Goal: Information Seeking & Learning: Learn about a topic

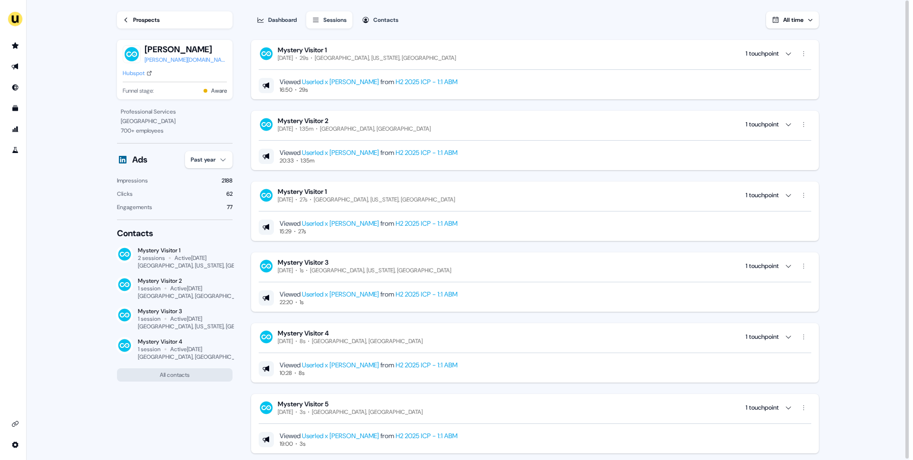
scroll to position [1001, 0]
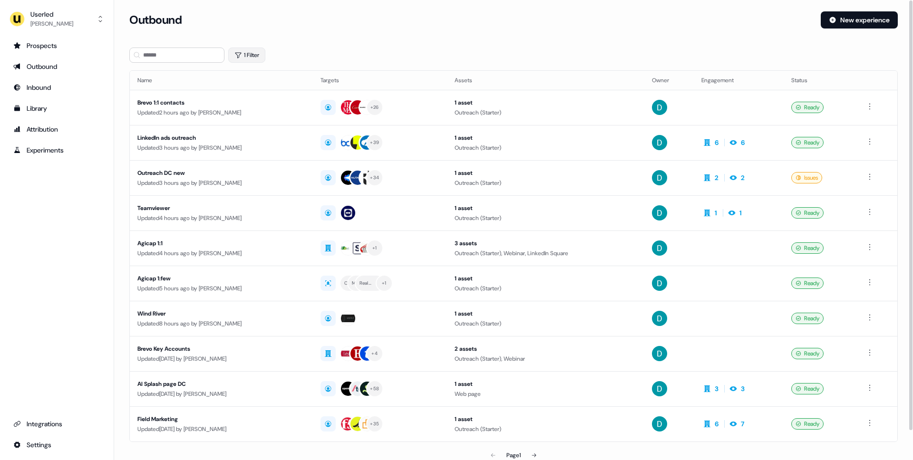
click at [250, 53] on button "1 Filter" at bounding box center [246, 55] width 37 height 15
click at [279, 78] on icon "button" at bounding box center [277, 80] width 11 height 11
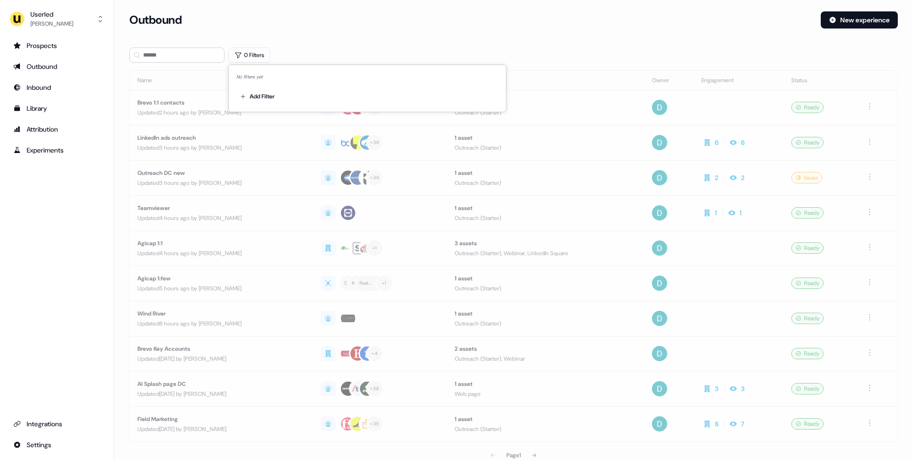
click at [282, 39] on div "Outbound New experience" at bounding box center [513, 25] width 769 height 29
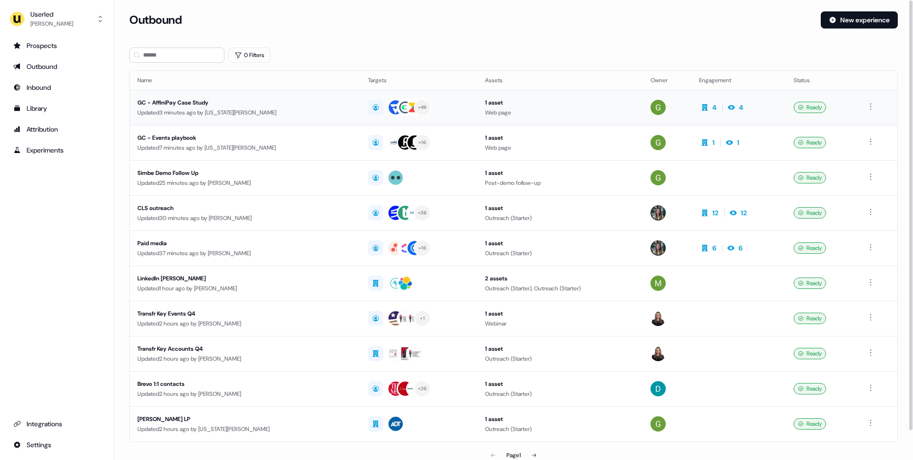
click at [275, 107] on div "GC - AffiniPay Case Study Updated 3 minutes ago by Georgia Cohen" at bounding box center [244, 108] width 215 height 20
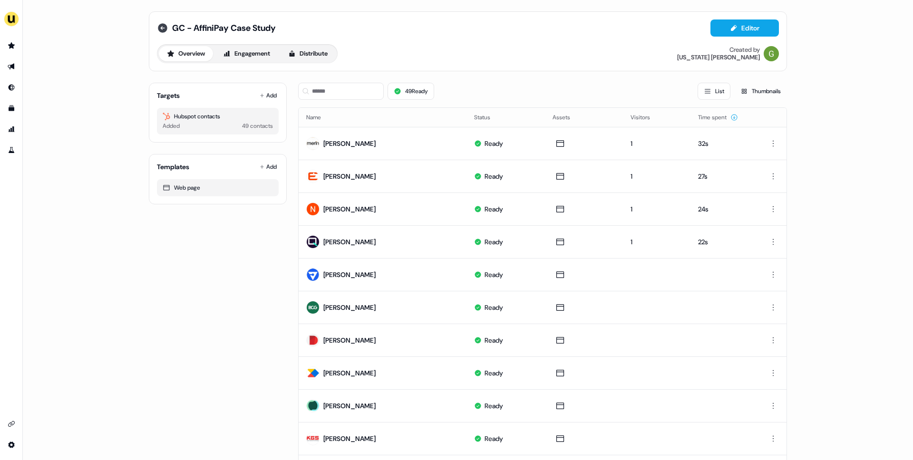
click at [158, 27] on icon at bounding box center [163, 28] width 10 height 10
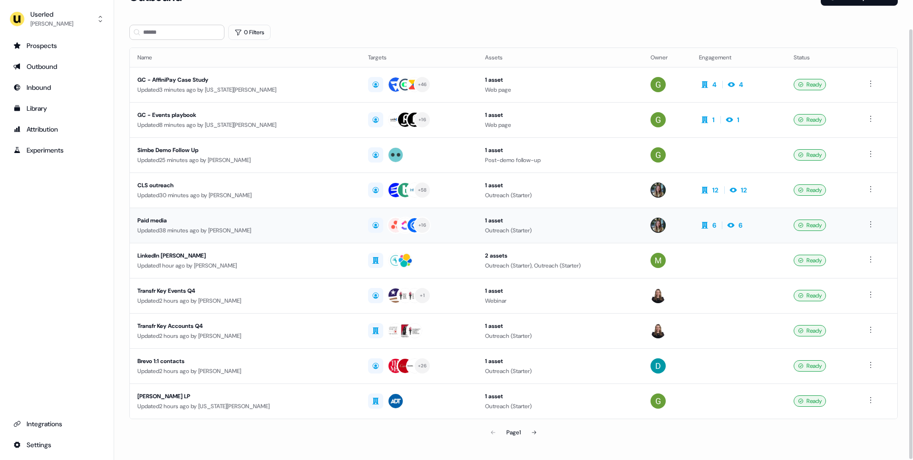
scroll to position [31, 0]
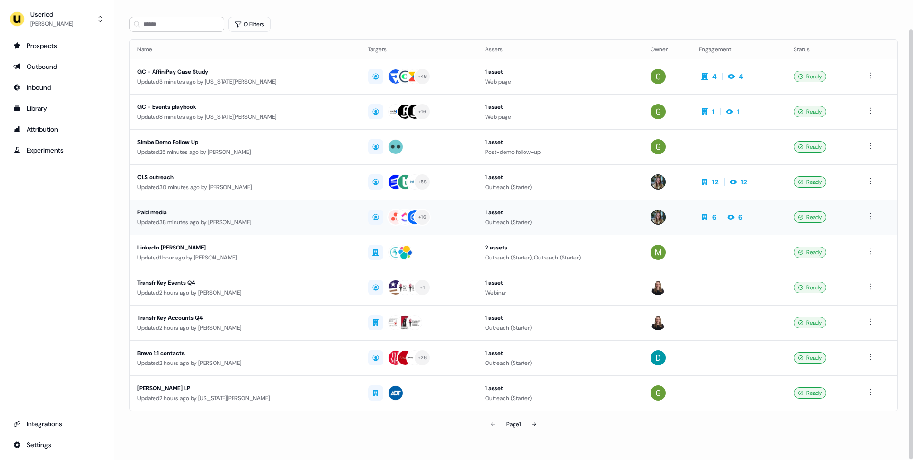
click at [293, 206] on td "Paid media Updated 38 minutes ago by Charlotte Stone" at bounding box center [245, 217] width 231 height 35
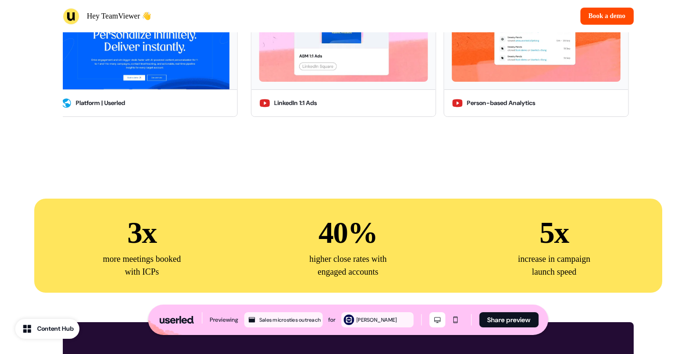
scroll to position [2410, 0]
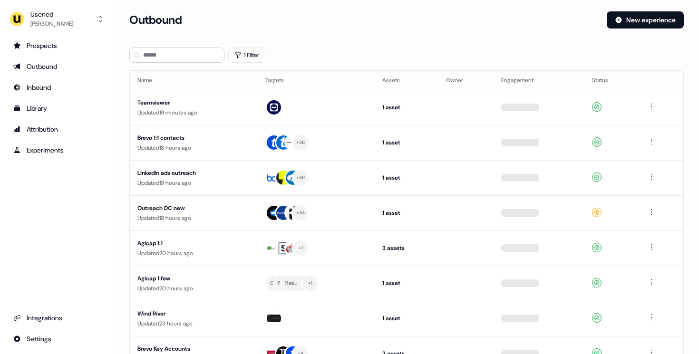
click at [66, 54] on ul "Prospects Outbound Inbound Library Attribution Experiments" at bounding box center [57, 98] width 98 height 120
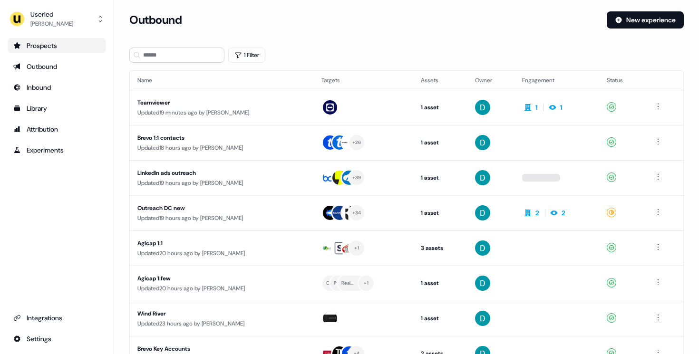
click at [66, 46] on div "Prospects" at bounding box center [56, 46] width 87 height 10
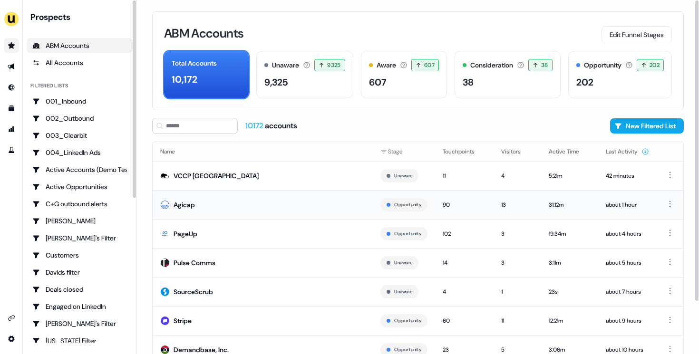
click at [259, 202] on td "Agicap" at bounding box center [263, 204] width 220 height 29
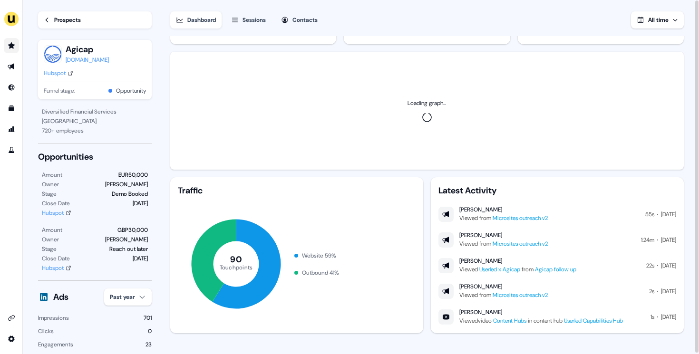
scroll to position [37, 0]
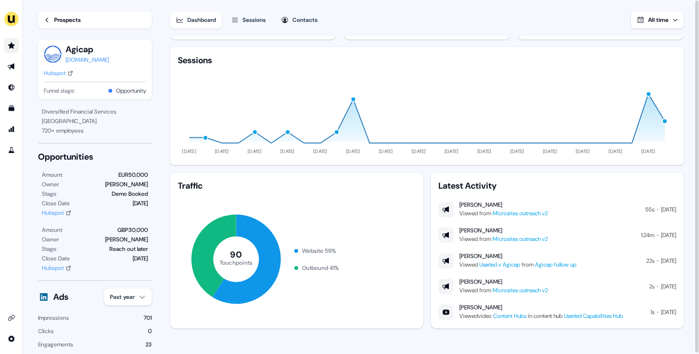
click at [564, 266] on link "Agicap follow up" at bounding box center [555, 265] width 41 height 8
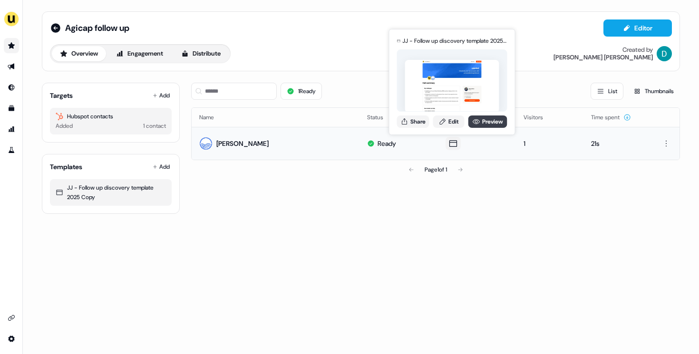
click at [478, 119] on icon at bounding box center [477, 122] width 8 height 8
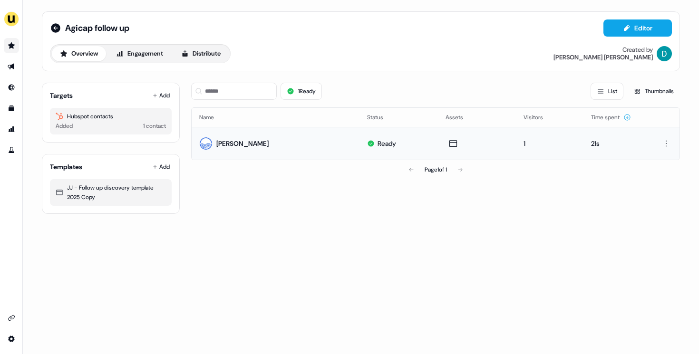
click at [323, 42] on div "Agicap follow up Editor Overview Engagement Distribute Created by David Cruicks…" at bounding box center [361, 42] width 622 height 44
